Goal: Find specific page/section: Find specific page/section

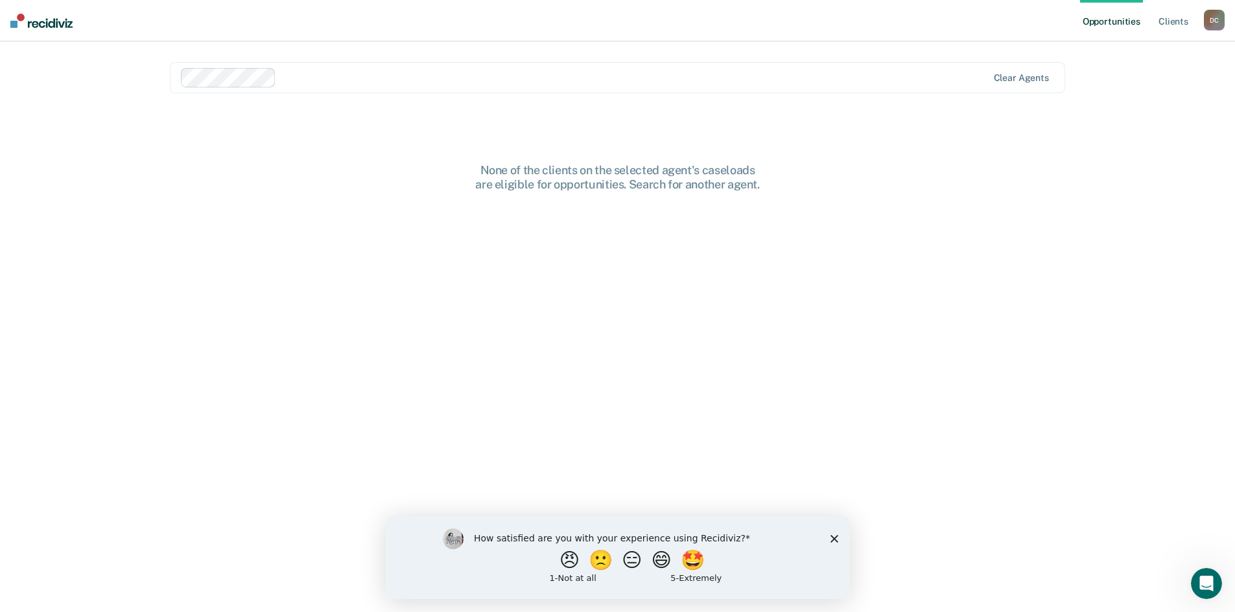
click at [834, 537] on polygon "Close survey" at bounding box center [834, 539] width 8 height 8
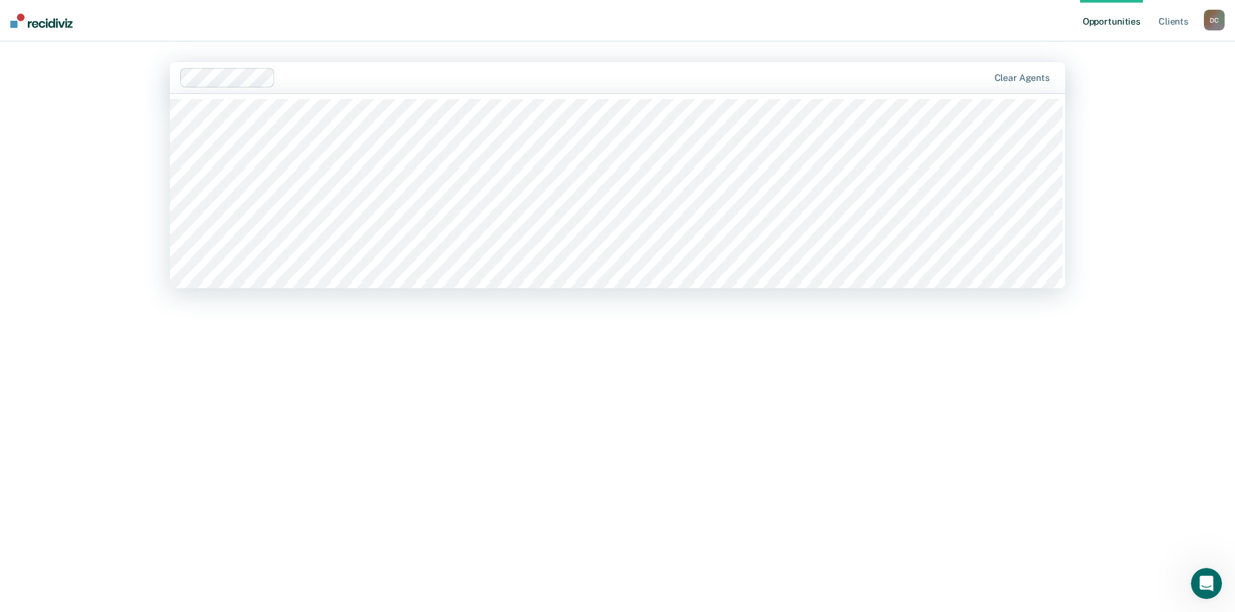
click at [391, 49] on main "356 results available. Use Up and Down to choose options, press Enter to select…" at bounding box center [617, 311] width 926 height 540
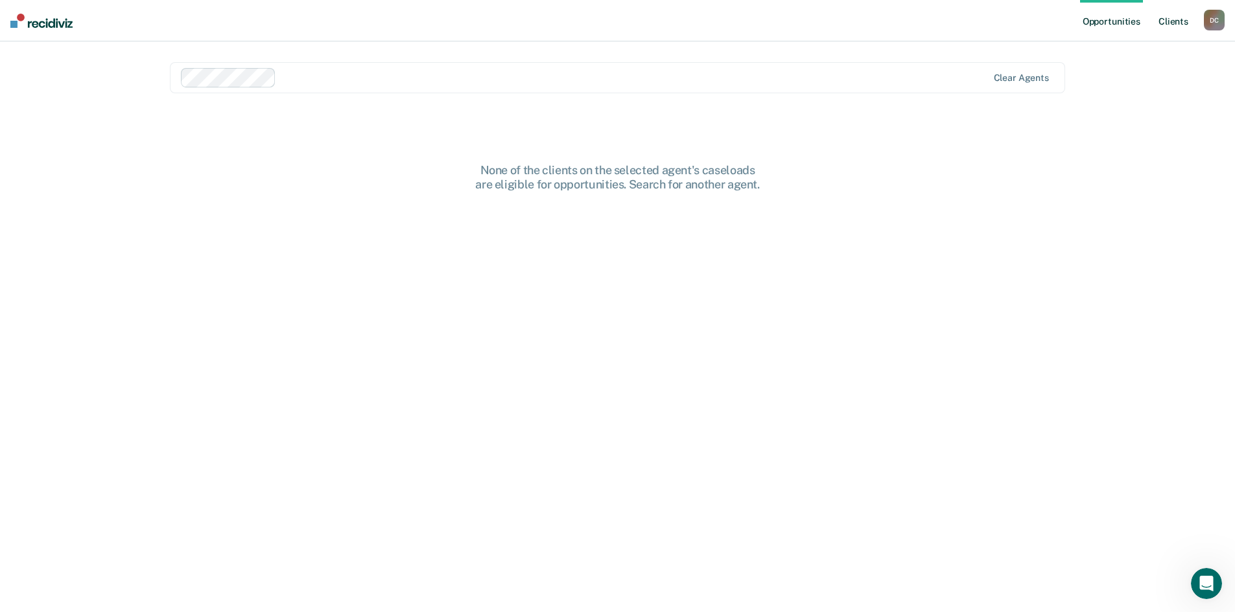
click at [1178, 26] on link "Client s" at bounding box center [1173, 20] width 35 height 41
